Goal: Communication & Community: Participate in discussion

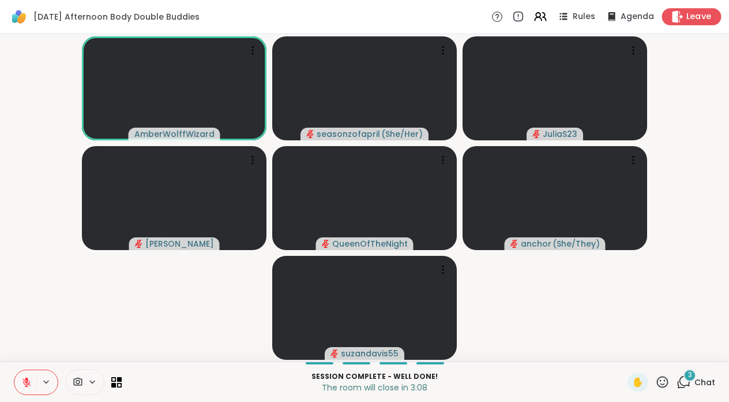
click at [696, 18] on span "Leave" at bounding box center [699, 17] width 25 height 12
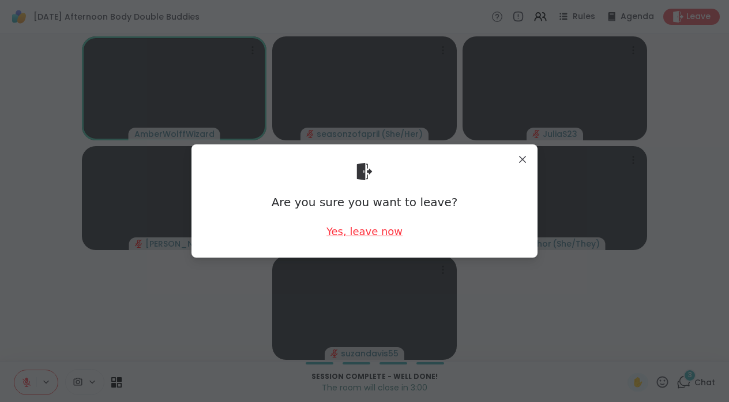
click at [370, 231] on div "Yes, leave now" at bounding box center [365, 231] width 76 height 14
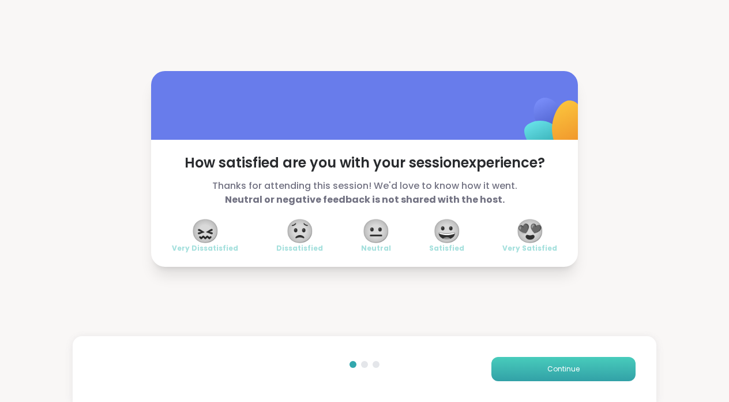
click at [621, 358] on button "Continue" at bounding box center [564, 369] width 144 height 24
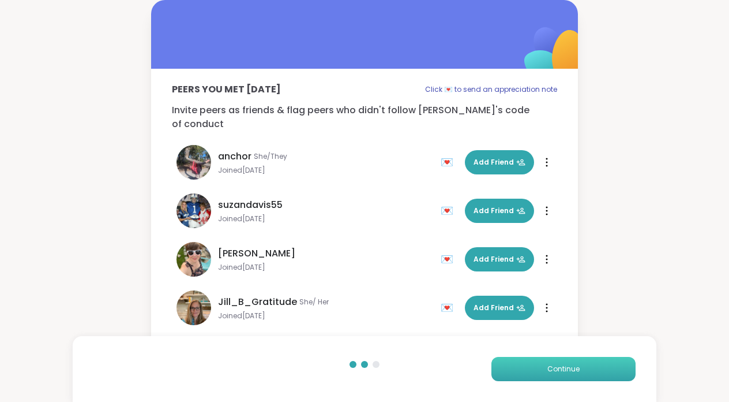
click at [608, 376] on button "Continue" at bounding box center [564, 369] width 144 height 24
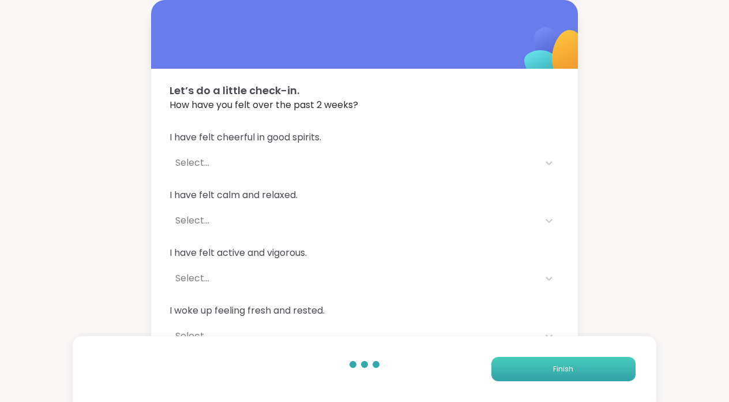
click at [608, 376] on button "Finish" at bounding box center [564, 369] width 144 height 24
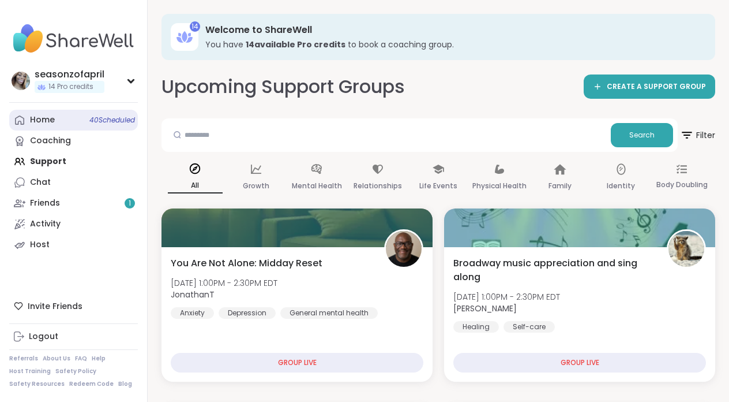
click at [73, 115] on link "Home 40 Scheduled" at bounding box center [73, 120] width 129 height 21
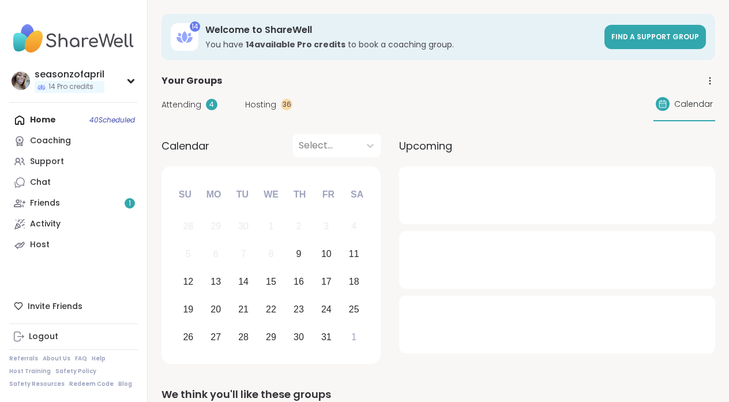
click at [119, 120] on div "Home 40 Scheduled Coaching Support Chat Friends 1 Activity Host" at bounding box center [73, 182] width 129 height 145
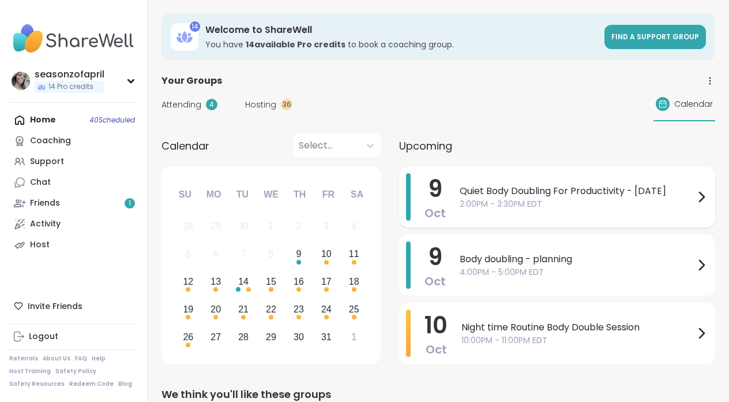
click at [545, 198] on span "2:00PM - 3:30PM EDT" at bounding box center [577, 204] width 235 height 12
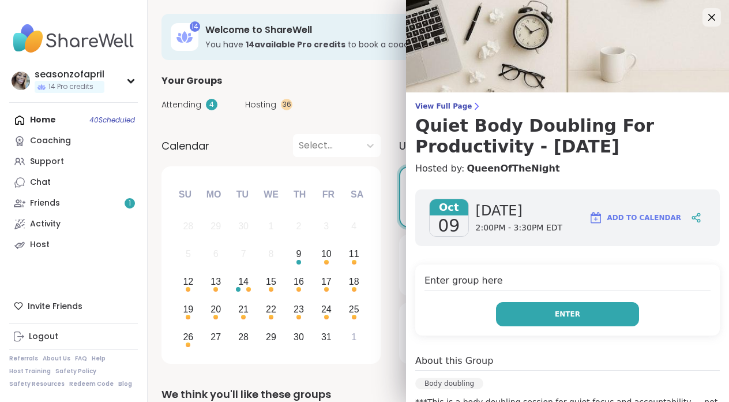
click at [558, 316] on span "Enter" at bounding box center [567, 314] width 25 height 10
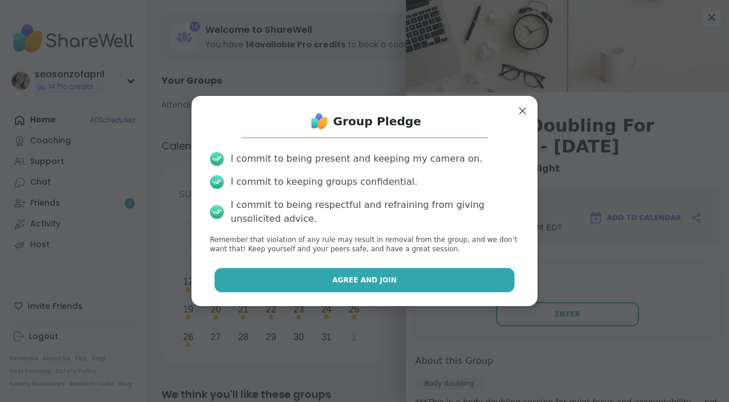
click at [438, 283] on button "Agree and Join" at bounding box center [365, 280] width 301 height 24
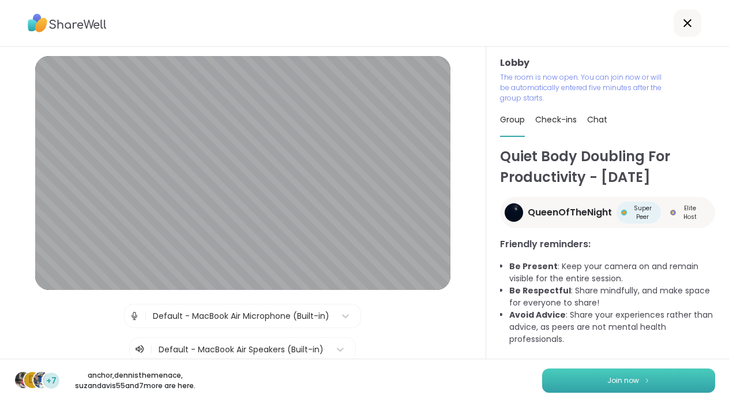
click at [602, 378] on button "Join now" at bounding box center [628, 380] width 173 height 24
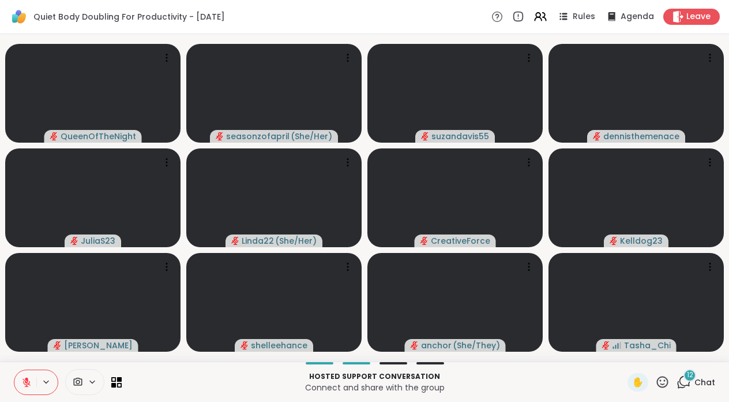
click at [685, 378] on icon at bounding box center [684, 381] width 14 height 14
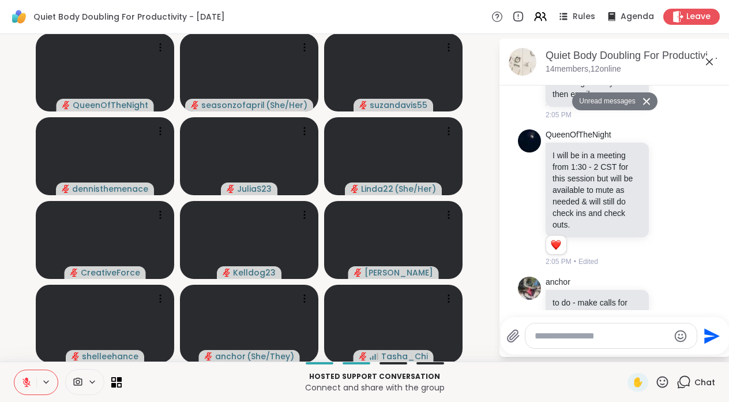
scroll to position [1993, 0]
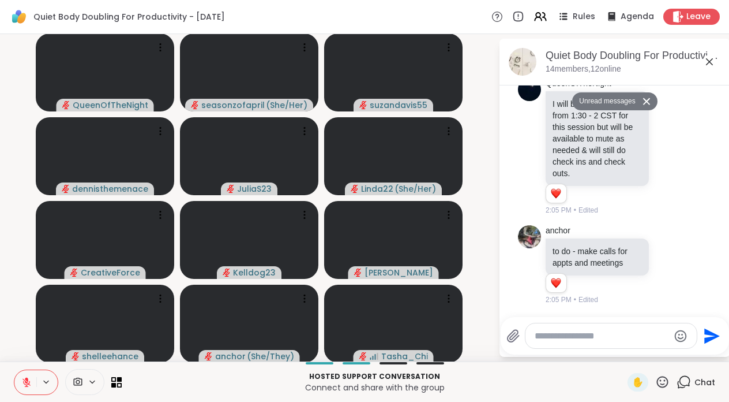
click at [646, 100] on icon at bounding box center [646, 101] width 7 height 7
click at [704, 59] on icon at bounding box center [710, 62] width 14 height 14
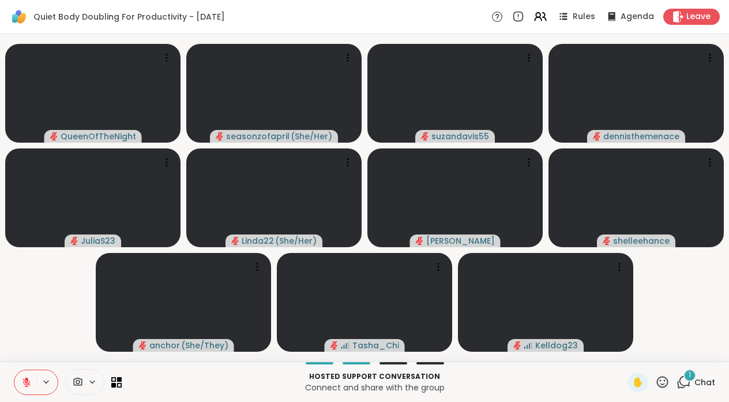
click at [687, 386] on icon at bounding box center [684, 381] width 14 height 14
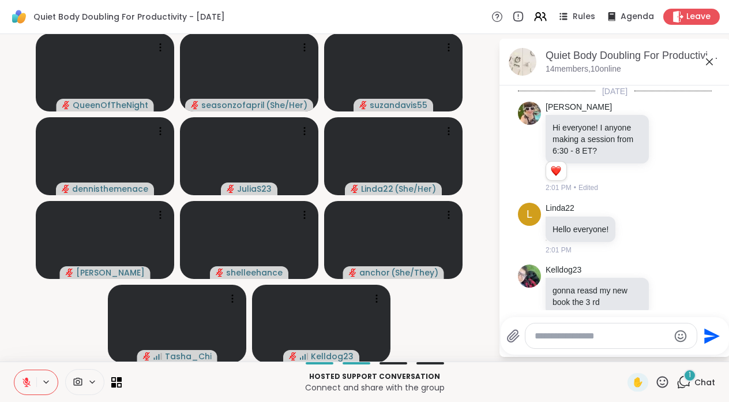
scroll to position [2067, 0]
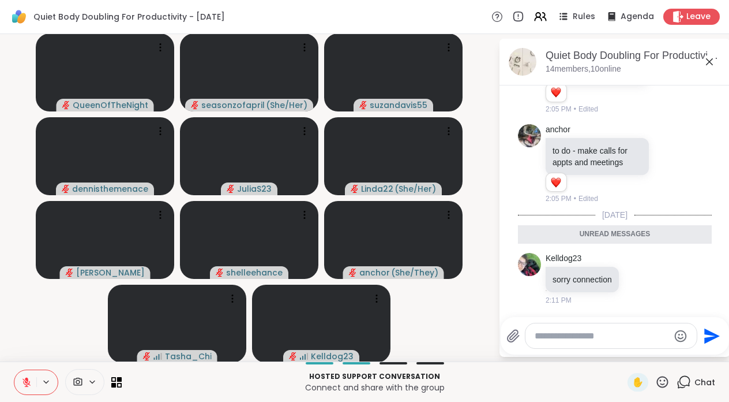
click at [656, 45] on div "Quiet Body Doubling For Productivity - [DATE] members, 10 online" at bounding box center [615, 62] width 231 height 47
click at [643, 55] on div "Quiet Body Doubling For Productivity - [DATE]" at bounding box center [633, 55] width 175 height 14
click at [397, 385] on p "Connect and share with the group" at bounding box center [375, 387] width 492 height 12
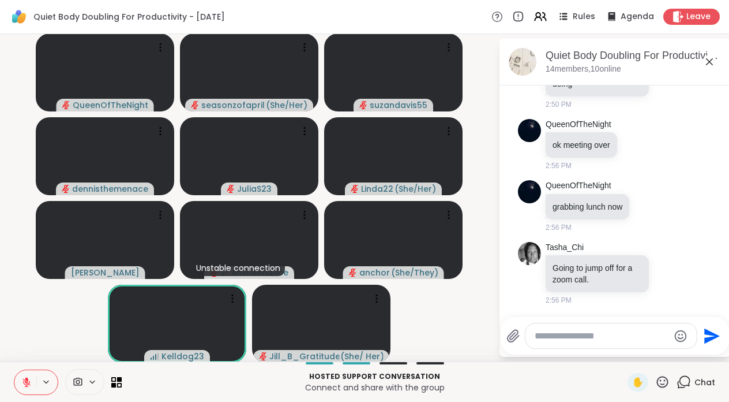
scroll to position [2394, 0]
